Goal: Transaction & Acquisition: Download file/media

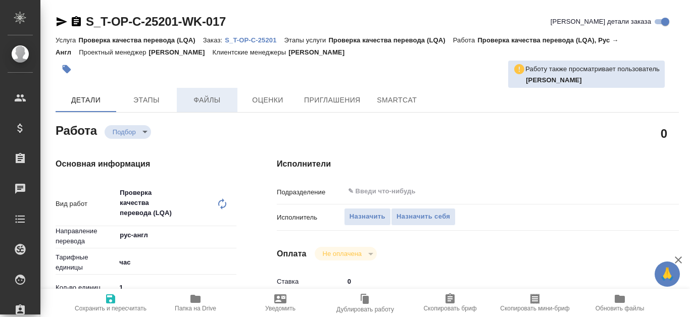
type textarea "x"
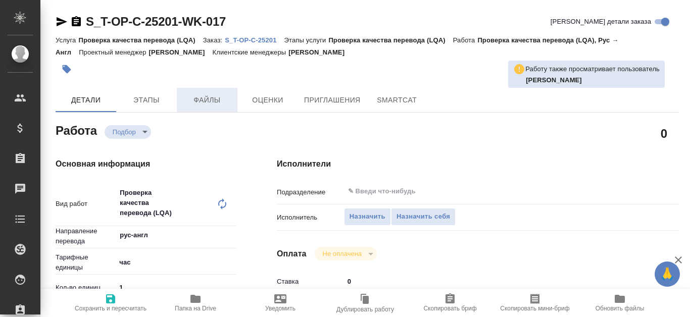
type textarea "x"
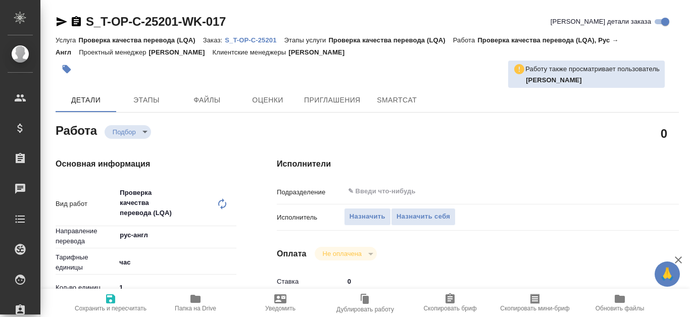
type textarea "x"
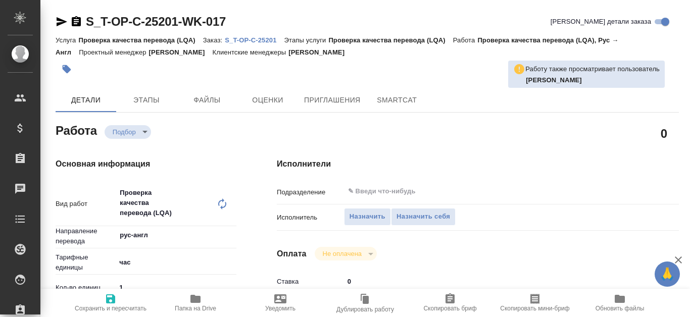
type textarea "x"
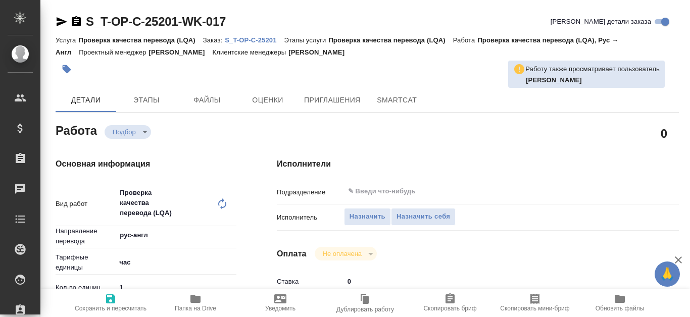
type textarea "x"
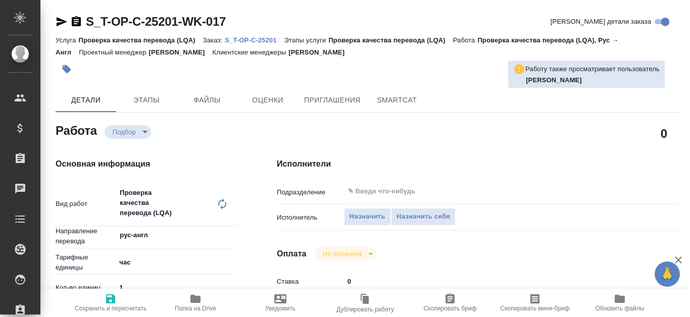
type textarea "x"
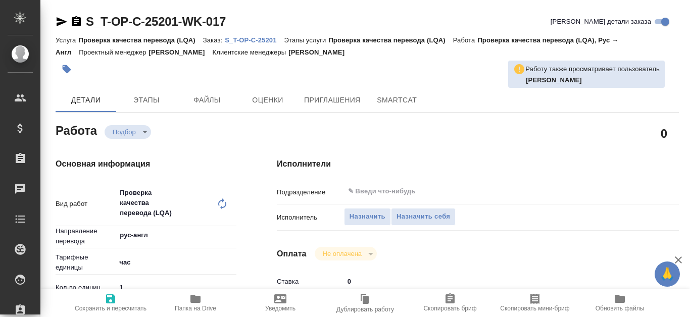
type textarea "x"
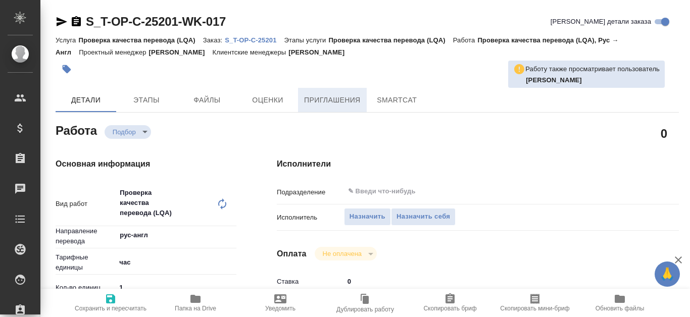
type textarea "x"
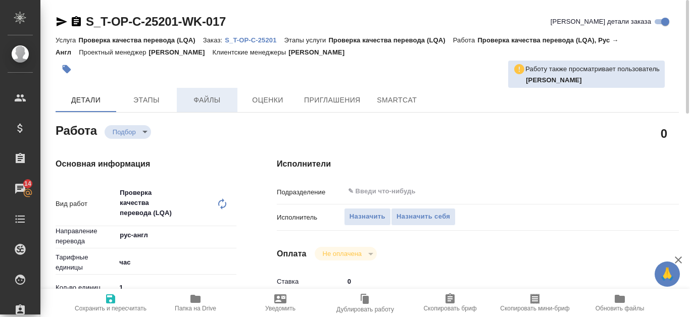
click at [210, 98] on span "Файлы" at bounding box center [207, 100] width 48 height 13
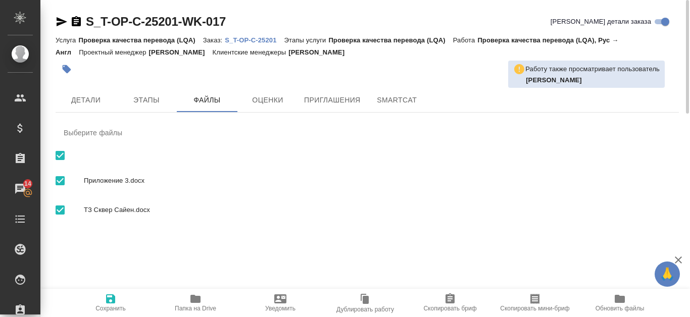
click at [262, 42] on p "S_T-OP-C-25201" at bounding box center [254, 40] width 59 height 8
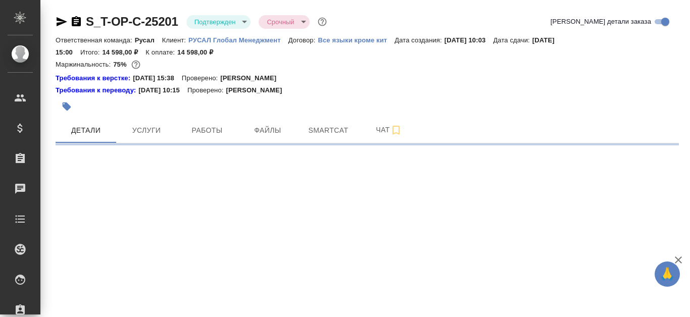
select select "RU"
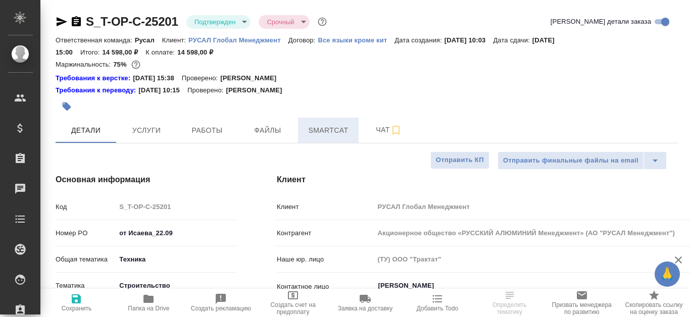
type textarea "x"
type input "[PERSON_NAME]"
click at [317, 128] on span "Smartcat" at bounding box center [328, 130] width 48 height 13
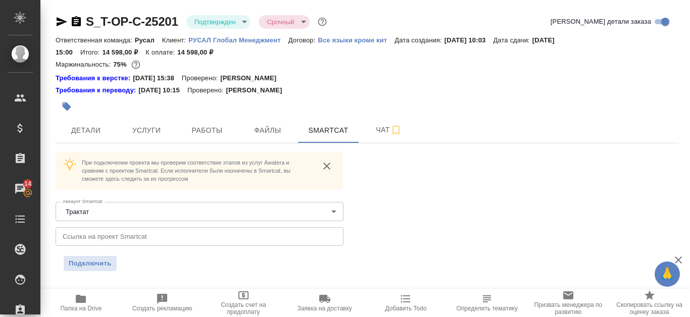
click at [438, 219] on div "При подключении проекта мы проверим соответствие этапов из услуг Awatera и срав…" at bounding box center [367, 211] width 623 height 120
click at [680, 257] on icon "button" at bounding box center [677, 259] width 7 height 7
click at [280, 128] on span "Файлы" at bounding box center [267, 130] width 48 height 13
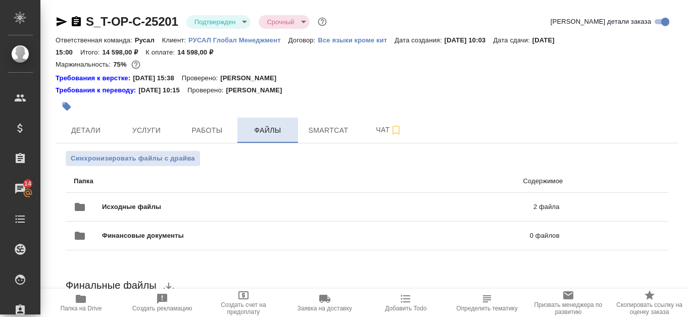
scroll to position [50, 0]
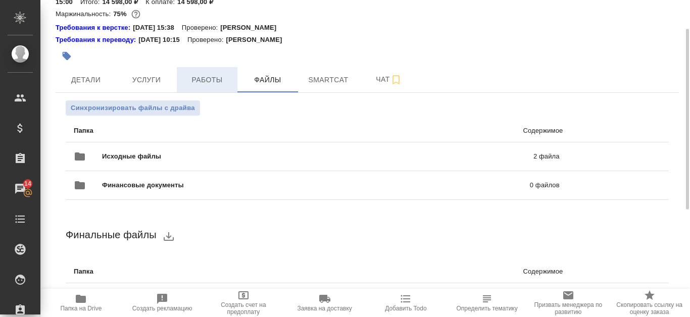
click at [216, 81] on span "Работы" at bounding box center [207, 80] width 48 height 13
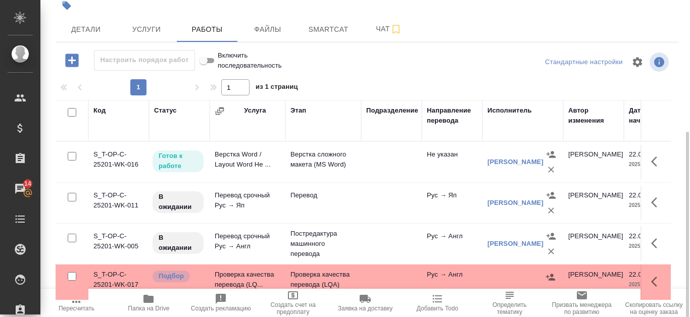
scroll to position [137, 0]
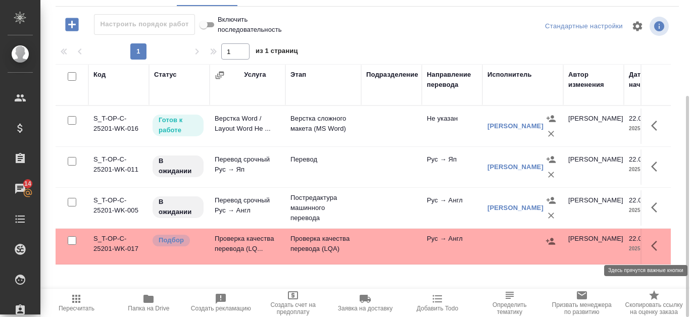
click at [656, 244] on icon "button" at bounding box center [657, 246] width 12 height 12
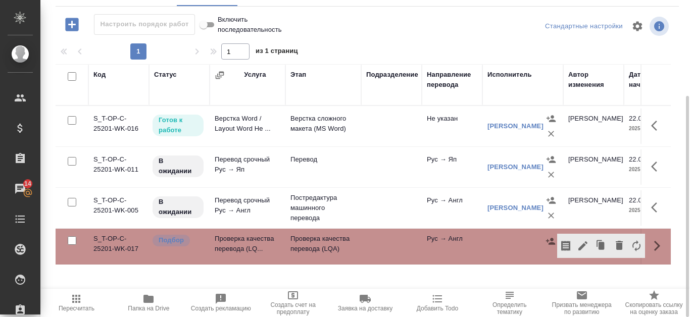
click at [126, 243] on td "S_T-OP-C-25201-WK-017" at bounding box center [118, 246] width 61 height 35
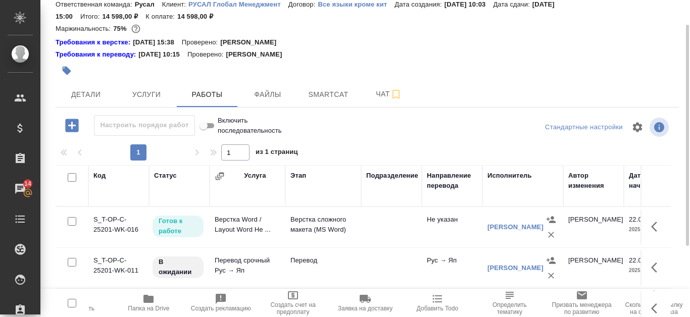
scroll to position [0, 0]
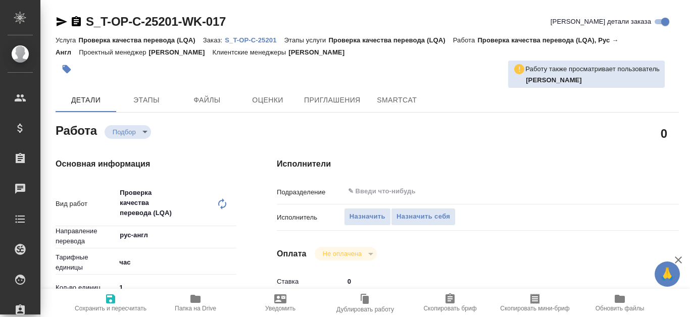
type textarea "x"
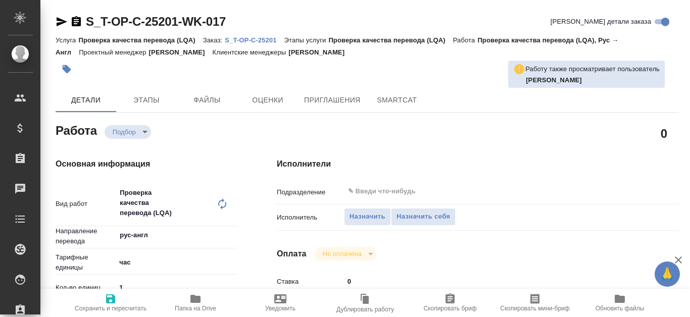
type textarea "x"
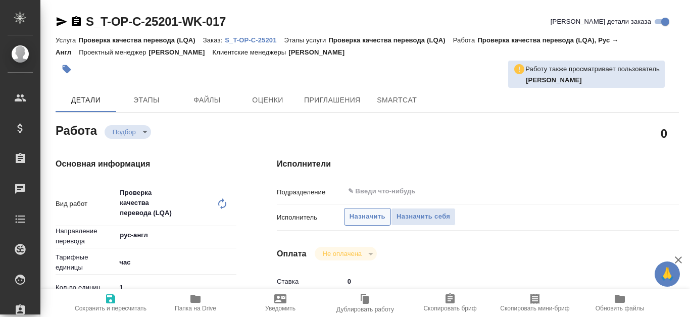
click at [370, 219] on span "Назначить" at bounding box center [367, 217] width 36 height 12
type textarea "x"
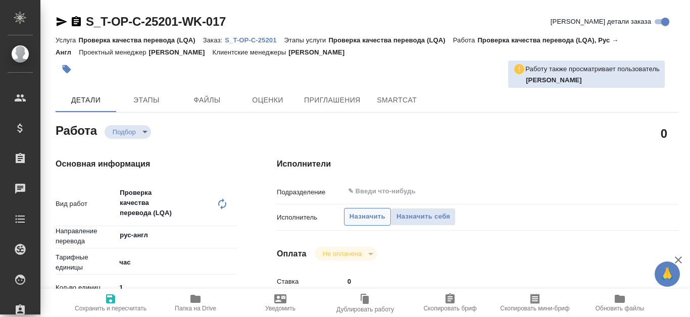
type textarea "x"
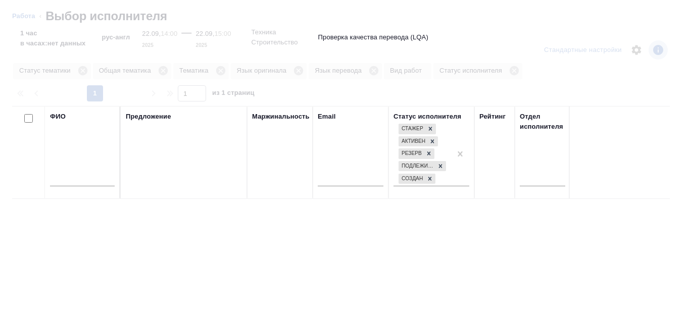
type textarea "x"
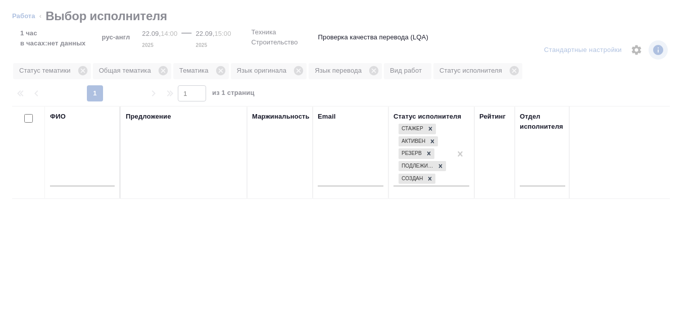
type textarea "x"
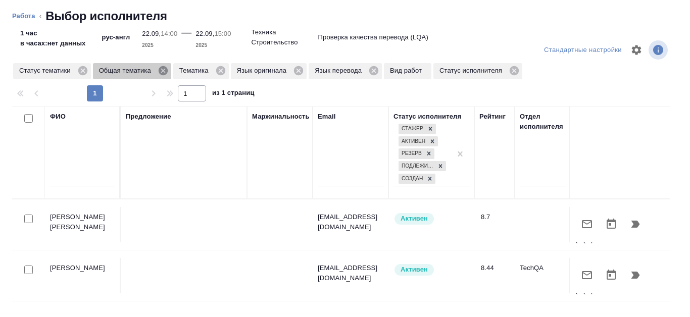
click at [163, 68] on icon at bounding box center [163, 70] width 9 height 9
click at [137, 73] on icon at bounding box center [139, 70] width 9 height 9
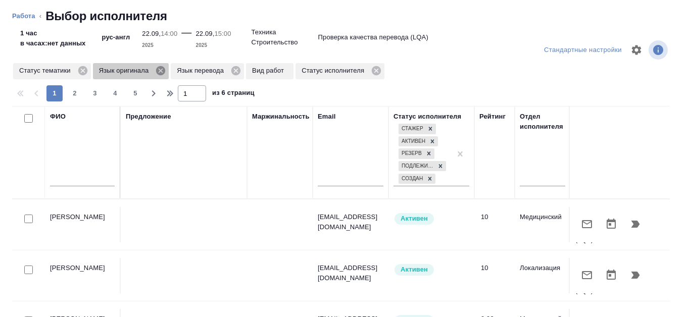
click at [161, 73] on icon at bounding box center [160, 70] width 9 height 9
click at [161, 73] on icon at bounding box center [157, 70] width 9 height 9
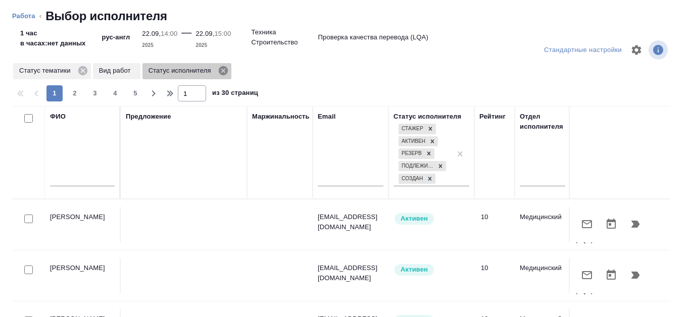
click at [219, 71] on icon at bounding box center [222, 70] width 9 height 9
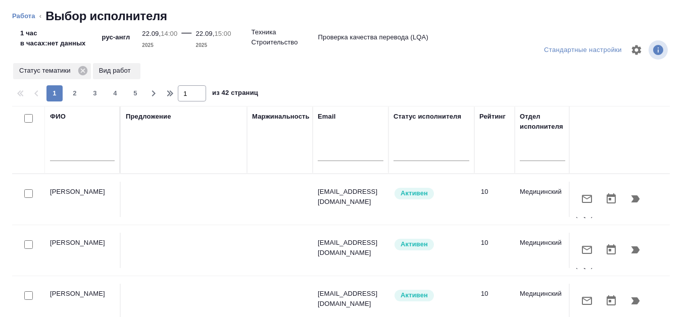
click at [71, 147] on div at bounding box center [82, 155] width 65 height 25
click at [72, 151] on input "text" at bounding box center [82, 154] width 65 height 13
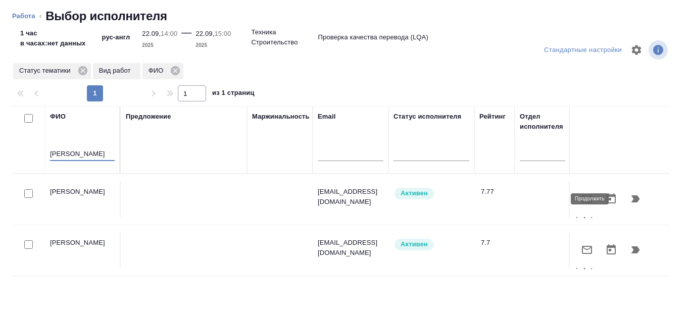
type input "Канатаева"
click at [631, 198] on icon "button" at bounding box center [635, 198] width 9 height 7
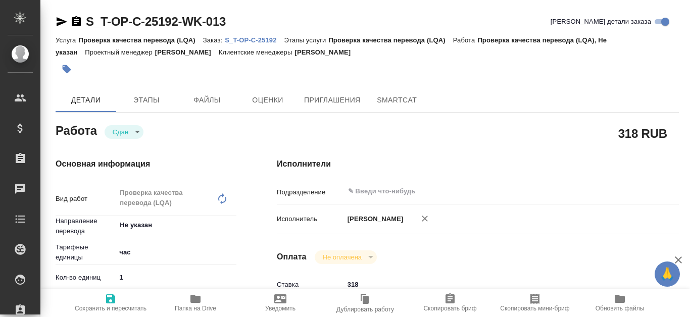
type textarea "x"
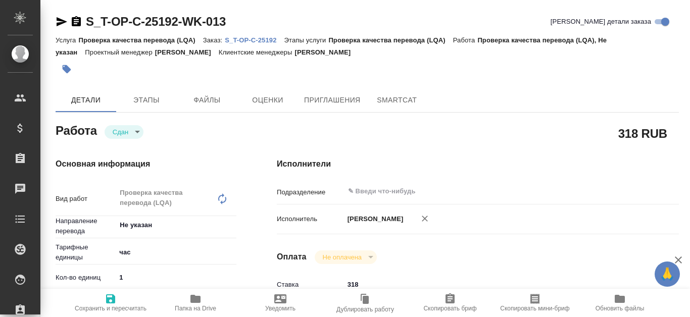
type textarea "x"
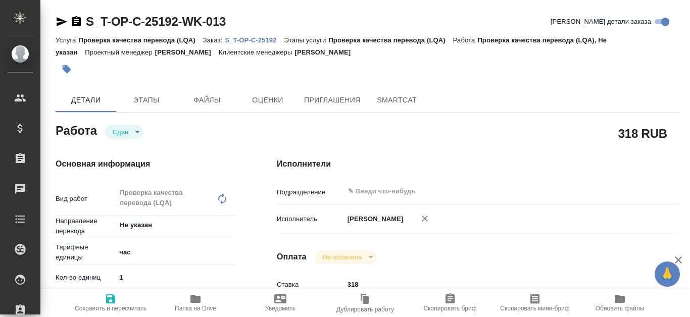
type textarea "x"
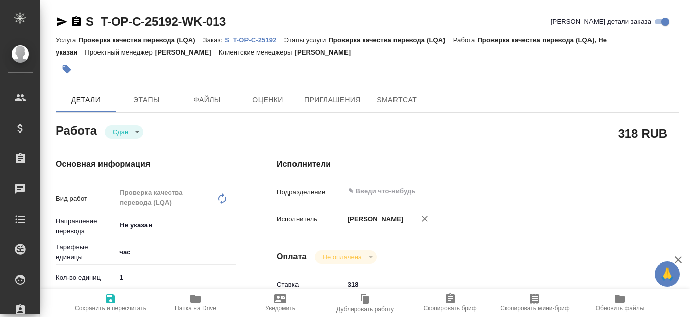
type textarea "x"
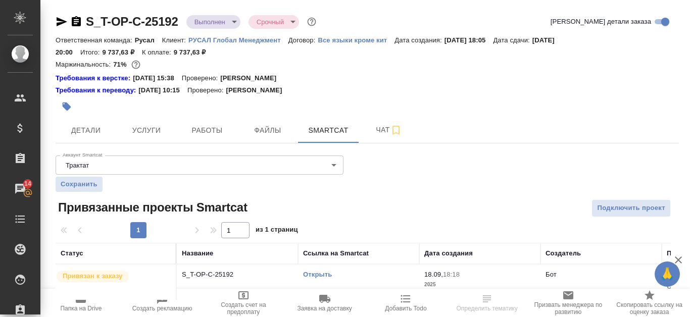
scroll to position [17, 0]
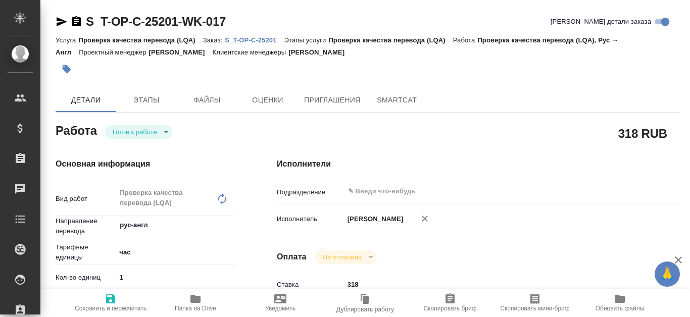
type textarea "x"
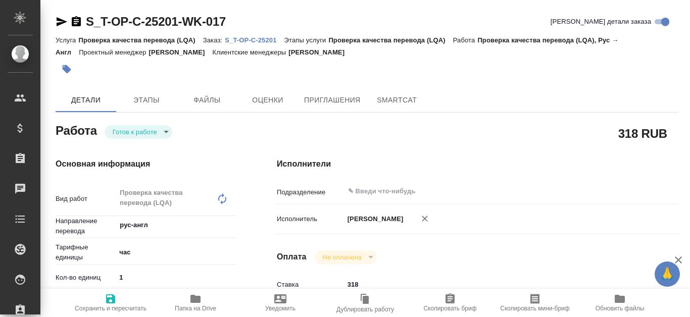
type textarea "x"
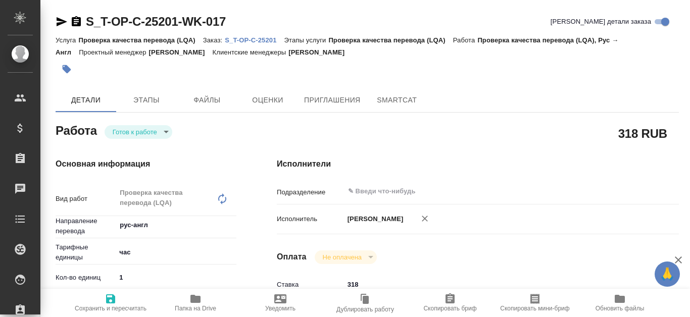
click at [245, 37] on p "S_T-OP-C-25201" at bounding box center [254, 40] width 59 height 8
type textarea "x"
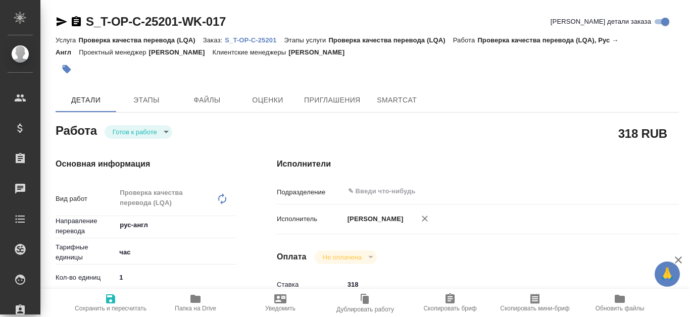
type textarea "x"
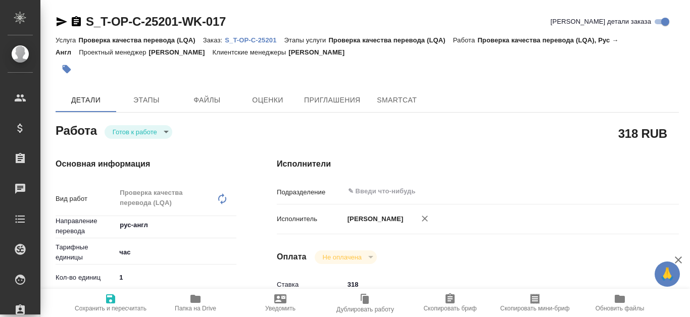
type textarea "x"
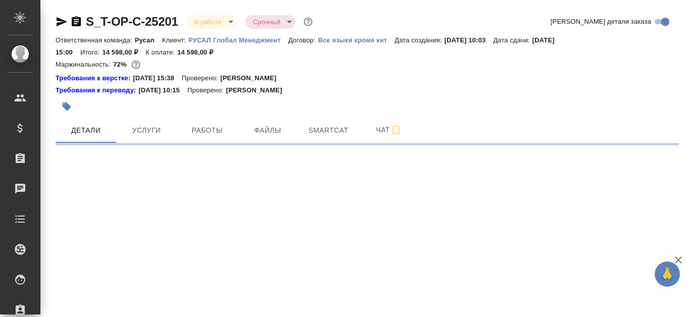
select select "RU"
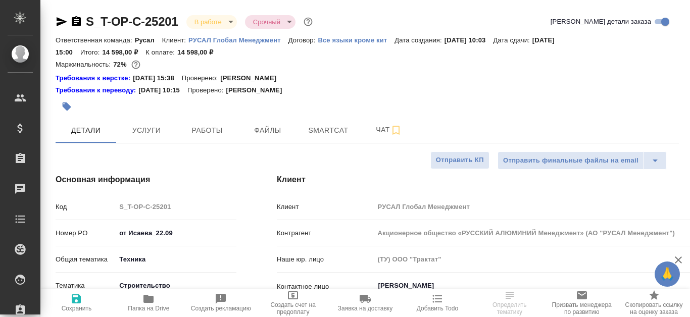
type textarea "x"
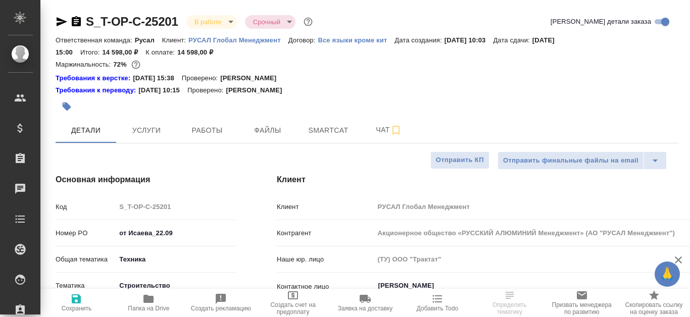
type textarea "x"
click at [340, 130] on span "Smartcat" at bounding box center [328, 130] width 48 height 13
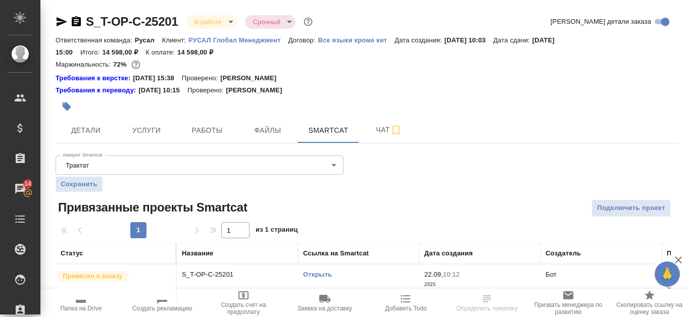
scroll to position [17, 0]
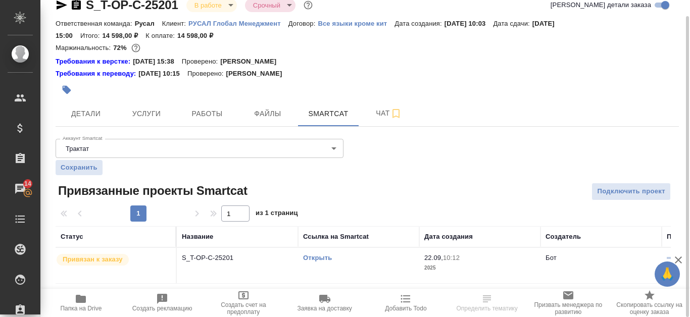
click at [318, 260] on link "Открыть" at bounding box center [317, 258] width 29 height 8
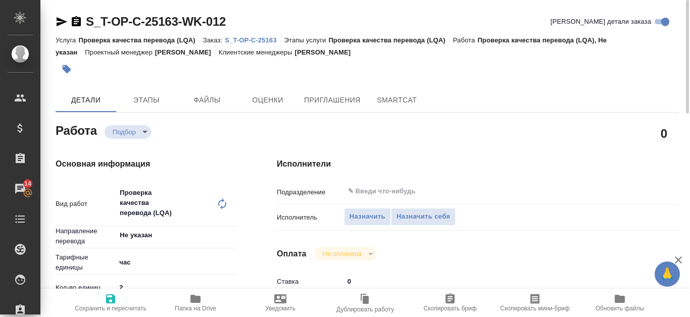
click at [272, 38] on p "S_T-OP-C-25163" at bounding box center [254, 40] width 59 height 8
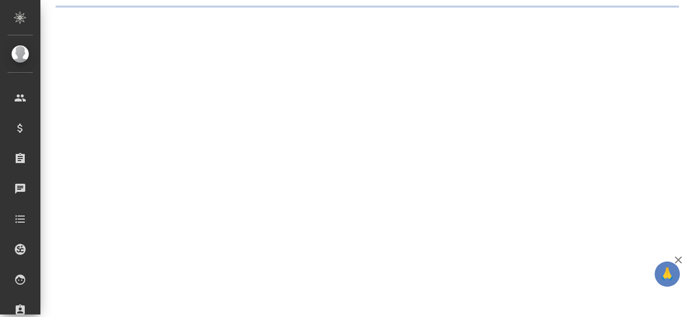
select select "RU"
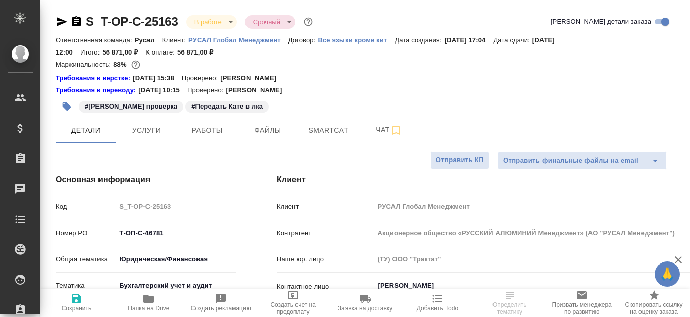
type textarea "x"
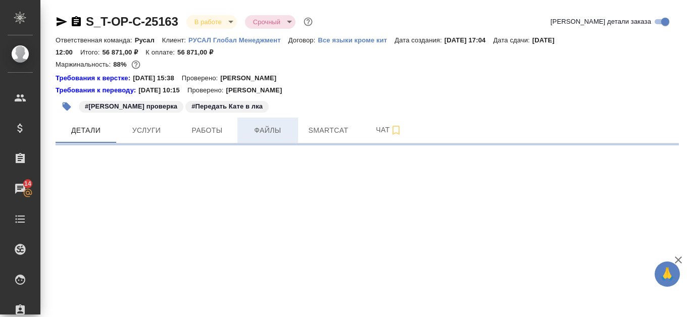
select select "RU"
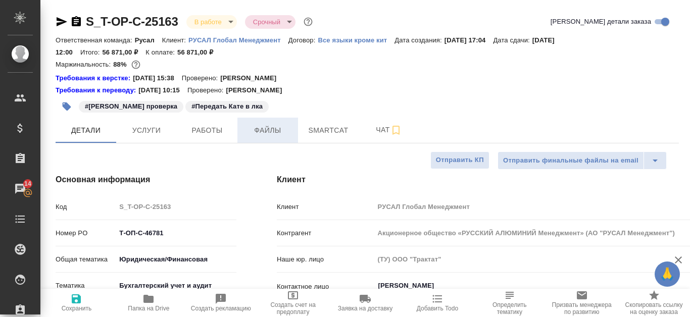
type textarea "x"
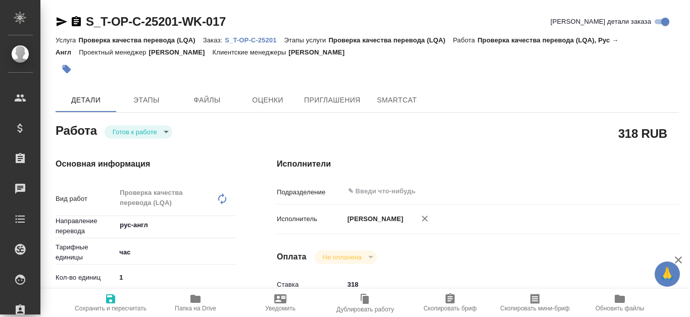
type textarea "x"
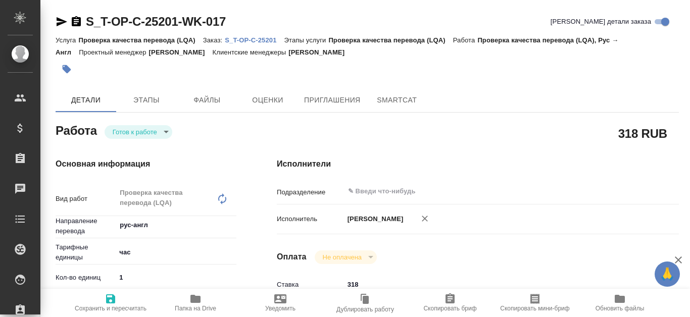
type textarea "x"
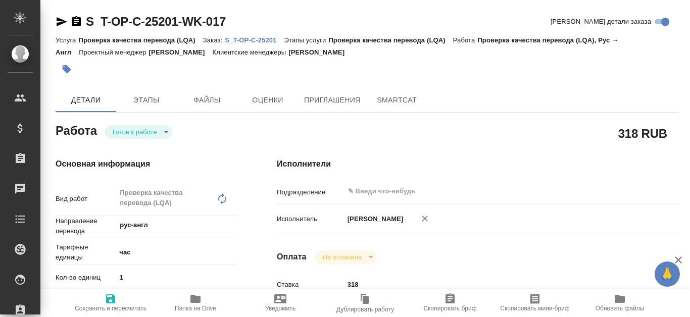
type textarea "x"
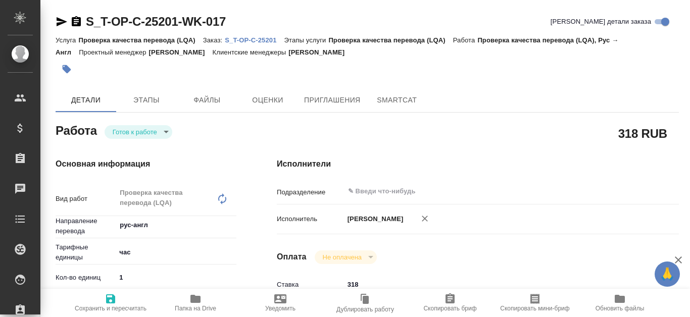
type textarea "x"
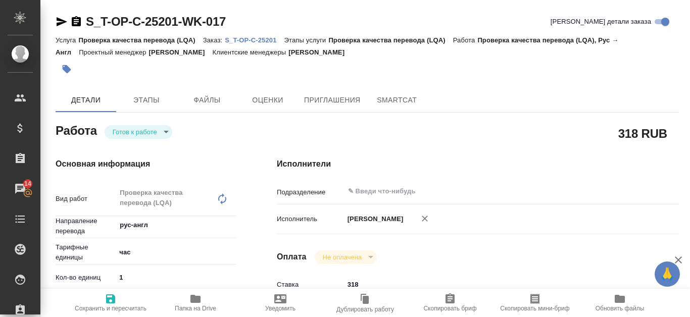
click at [262, 38] on p "S_T-OP-C-25201" at bounding box center [254, 40] width 59 height 8
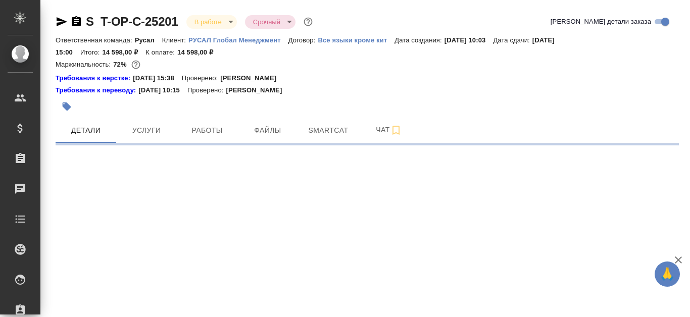
select select "RU"
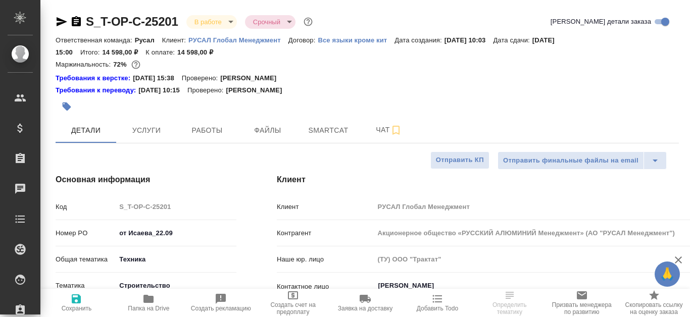
type textarea "x"
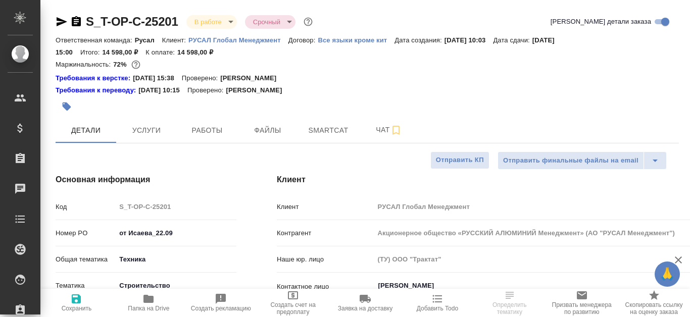
type textarea "x"
click at [249, 129] on span "Файлы" at bounding box center [267, 130] width 48 height 13
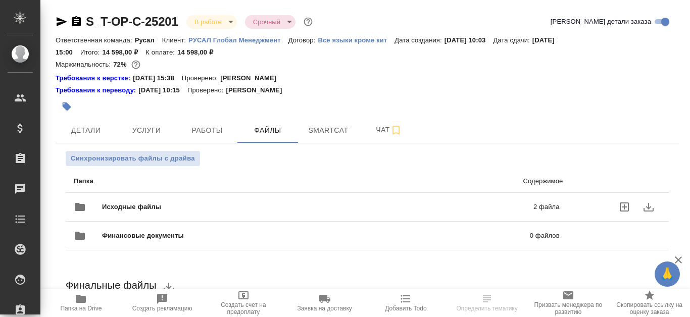
click at [480, 204] on p "2 файла" at bounding box center [453, 207] width 212 height 10
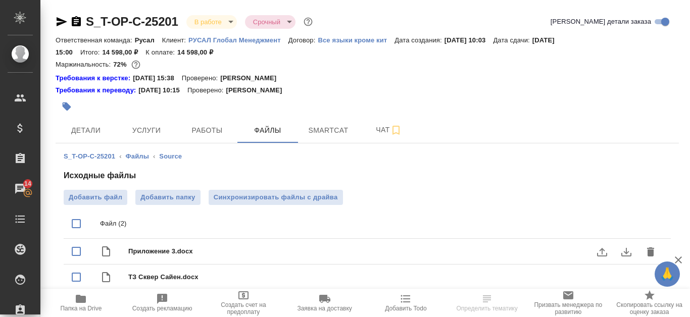
click at [314, 246] on div "Приложение 3.docx" at bounding box center [387, 251] width 518 height 14
checkbox input "true"
click at [630, 254] on icon "download" at bounding box center [626, 252] width 12 height 12
click at [74, 277] on input "checkbox" at bounding box center [76, 277] width 21 height 21
checkbox input "true"
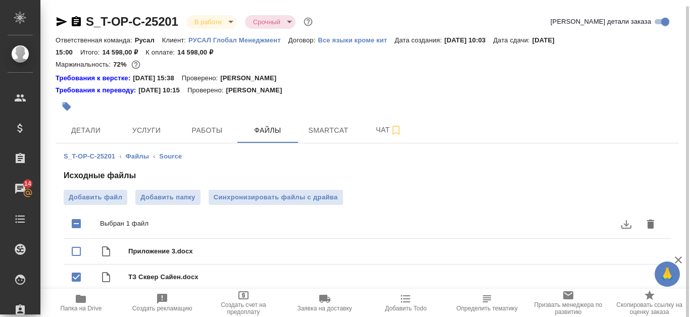
scroll to position [3, 0]
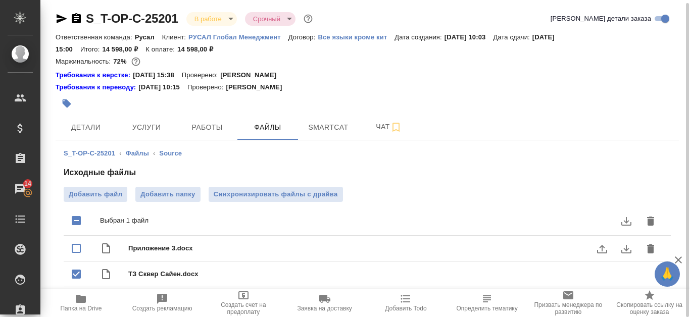
click at [627, 250] on icon "download" at bounding box center [626, 249] width 12 height 12
click at [424, 195] on div "Добавить файл Добавить папку Синхронизировать файлы с драйва" at bounding box center [367, 194] width 607 height 15
click at [75, 278] on input "checkbox" at bounding box center [76, 274] width 21 height 21
checkbox input "true"
click at [626, 279] on icon "download" at bounding box center [626, 275] width 12 height 12
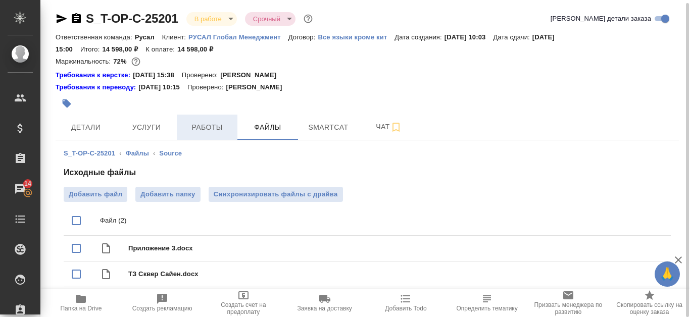
click at [225, 124] on span "Работы" at bounding box center [207, 127] width 48 height 13
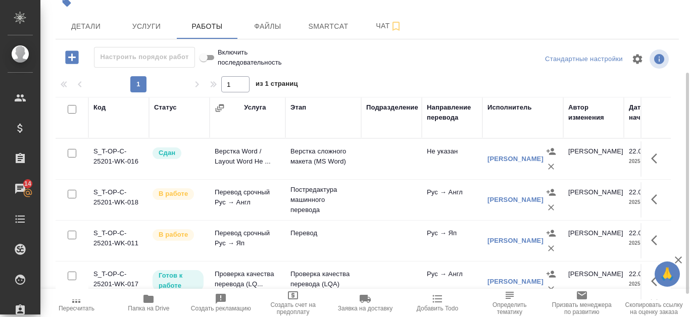
scroll to position [137, 0]
